Goal: Information Seeking & Learning: Learn about a topic

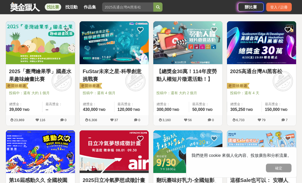
scroll to position [91, 0]
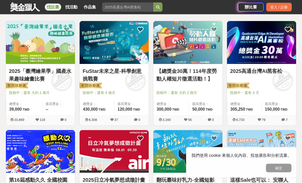
click at [14, 91] on span "投稿中：還有 大約 1 個月" at bounding box center [40, 92] width 63 height 5
click at [10, 82] on link "2025「臺灣繪果季」國產水果趣味繪畫比賽" at bounding box center [40, 74] width 63 height 15
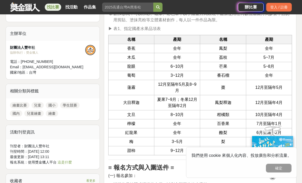
scroll to position [366, 0]
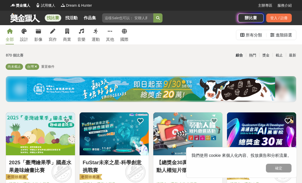
click at [98, 34] on link "運動" at bounding box center [96, 34] width 8 height 19
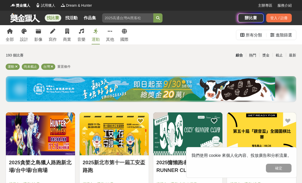
click at [257, 35] on div "所有分類" at bounding box center [254, 35] width 16 height 10
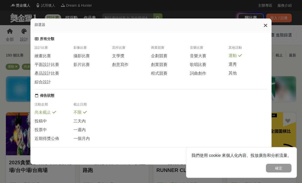
click at [263, 19] on div "篩選器" at bounding box center [150, 25] width 241 height 14
click at [265, 23] on icon at bounding box center [266, 25] width 4 height 5
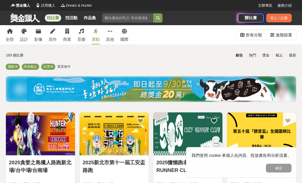
click at [290, 34] on div "進階篩選" at bounding box center [284, 35] width 16 height 10
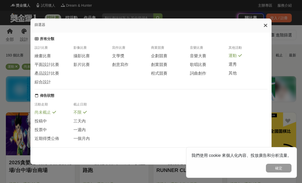
click at [265, 23] on icon at bounding box center [266, 25] width 4 height 5
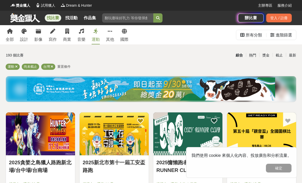
click at [98, 36] on link "運動" at bounding box center [96, 34] width 8 height 19
click at [24, 42] on div "設計" at bounding box center [24, 39] width 8 height 6
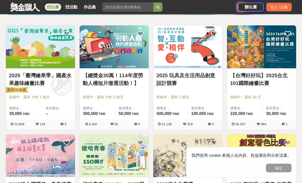
scroll to position [87, 0]
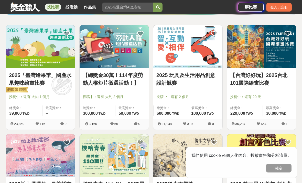
click at [284, 82] on link "【台灣好好玩】2025台北101國際繪畫比賽" at bounding box center [261, 78] width 63 height 15
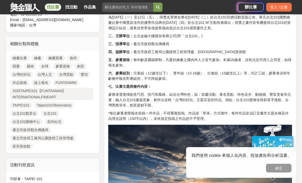
scroll to position [215, 0]
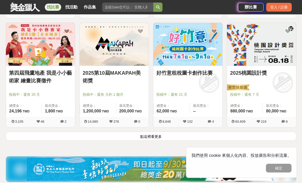
scroll to position [633, 0]
click at [129, 69] on link "2025第10屆MAKAPAH美術獎" at bounding box center [114, 76] width 63 height 15
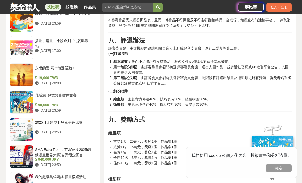
scroll to position [703, 0]
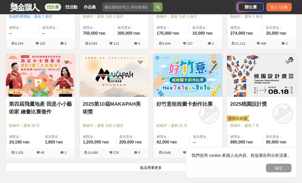
scroll to position [604, 0]
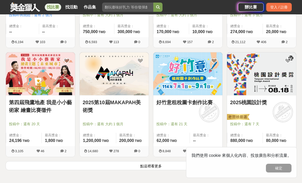
click at [18, 74] on img at bounding box center [40, 73] width 69 height 43
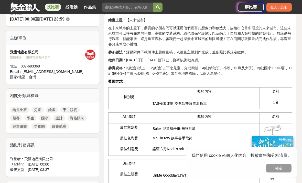
scroll to position [159, 0]
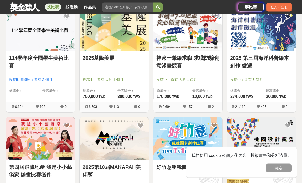
scroll to position [539, 0]
click at [20, 55] on link "114學年度全國學生美術比賽" at bounding box center [40, 61] width 63 height 15
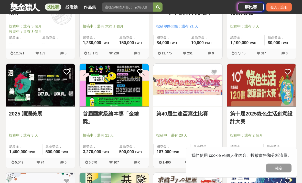
scroll to position [368, 0]
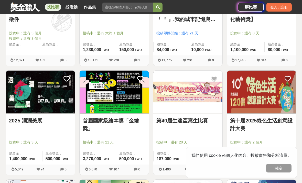
click at [251, 90] on img at bounding box center [261, 91] width 69 height 43
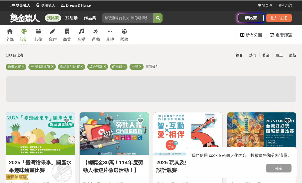
scroll to position [385, 0]
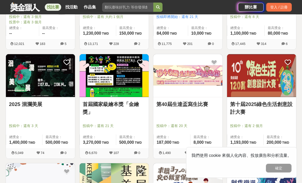
click at [39, 104] on link "2025 洄瀾美展" at bounding box center [40, 104] width 63 height 8
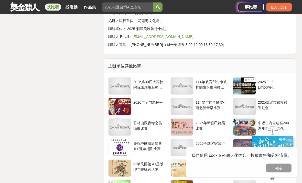
scroll to position [967, 0]
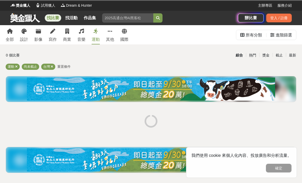
click at [27, 30] on link "設計" at bounding box center [24, 34] width 8 height 19
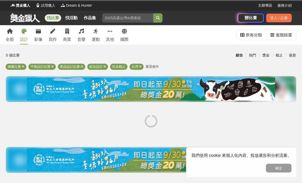
click at [26, 38] on div "設計" at bounding box center [24, 39] width 8 height 6
click at [26, 35] on link "設計" at bounding box center [24, 34] width 8 height 19
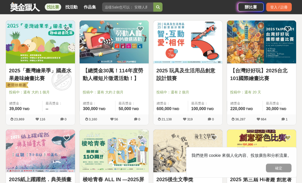
scroll to position [92, 0]
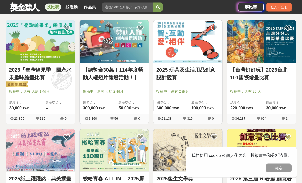
click at [212, 72] on link "2025 玩具及生活用品創意設計競賽" at bounding box center [188, 73] width 63 height 15
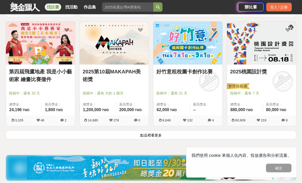
scroll to position [635, 0]
click at [231, 137] on button "點這裡看更多" at bounding box center [151, 134] width 291 height 9
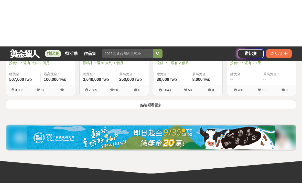
scroll to position [1317, 0]
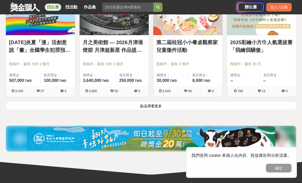
click at [253, 102] on button "點這裡看更多" at bounding box center [151, 105] width 291 height 9
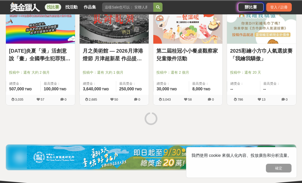
scroll to position [1295, 0]
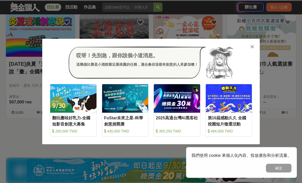
click at [249, 49] on div "哎呀！先別急，跟你說個小道消息。 這幾個比賽是小酒館最近最推薦的任務，適合像你這樣有創意的人來參加噢！" at bounding box center [151, 62] width 202 height 32
click at [249, 51] on div "哎呀！先別急，跟你說個小道消息。 這幾個比賽是小酒館最近最推薦的任務，適合像你這樣有創意的人來參加噢！" at bounding box center [151, 62] width 202 height 32
click at [252, 48] on icon at bounding box center [253, 46] width 4 height 5
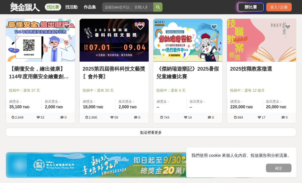
scroll to position [1941, 0]
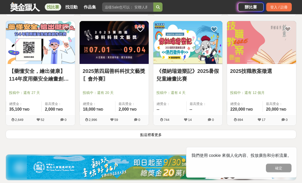
click at [221, 128] on div "《傑納瑞遊樂記》2025暑假兒童繪畫比賽 投稿中：還有 4 天 總獎金： -- 最高獎金： -- 744 14 0" at bounding box center [188, 75] width 74 height 109
click at [214, 129] on div "《傑納瑞遊樂記》2025暑假兒童繪畫比賽 投稿中：還有 4 天 總獎金： -- 最高獎金： -- 744 14 0" at bounding box center [188, 75] width 74 height 109
click at [218, 137] on button "點這裡看更多" at bounding box center [151, 134] width 291 height 9
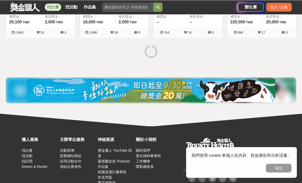
scroll to position [2045, 0]
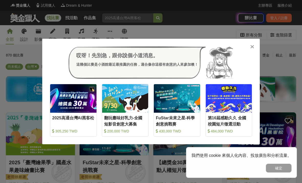
click at [254, 44] on div at bounding box center [252, 46] width 5 height 5
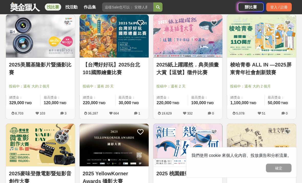
scroll to position [424, 0]
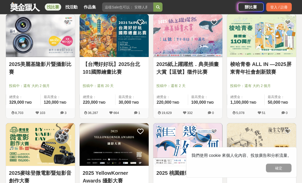
click at [217, 75] on link "2025紙上躍躍然．典美插畫大賞【逗號】徵件比賽" at bounding box center [188, 67] width 63 height 15
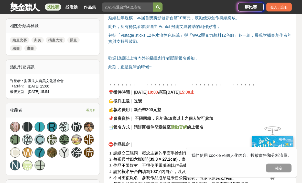
scroll to position [225, 0]
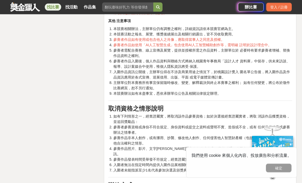
scroll to position [1282, 0]
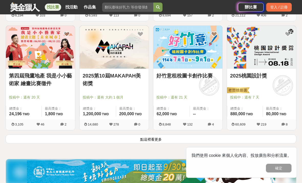
scroll to position [631, 0]
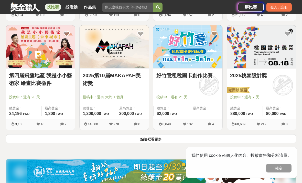
click at [209, 136] on button "點這裡看更多" at bounding box center [151, 138] width 291 height 9
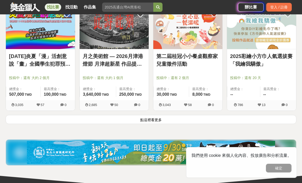
scroll to position [1305, 0]
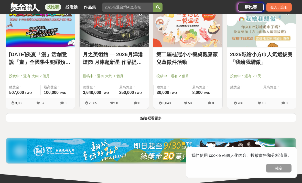
click at [236, 117] on button "點這裡看更多" at bounding box center [151, 117] width 291 height 9
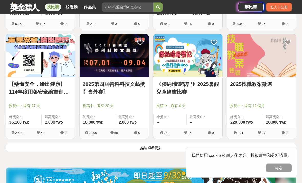
scroll to position [1930, 0]
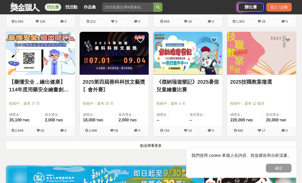
click at [234, 147] on button "點這裡看更多" at bounding box center [151, 144] width 291 height 9
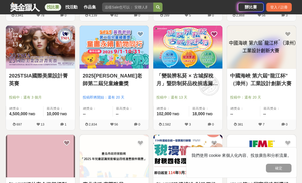
scroll to position [2170, 0]
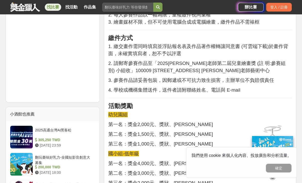
scroll to position [476, 0]
